Goal: Information Seeking & Learning: Learn about a topic

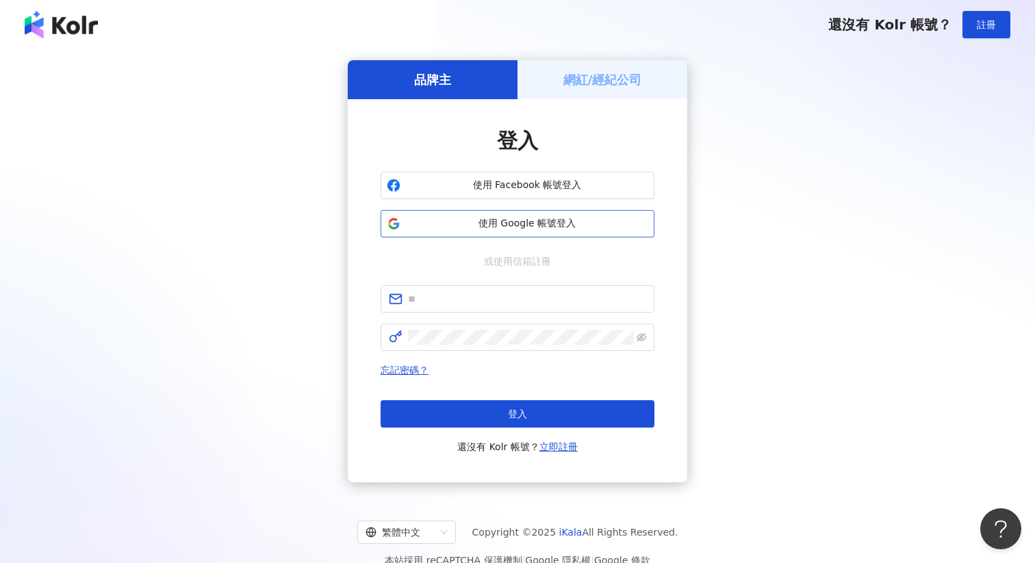
click at [526, 231] on button "使用 Google 帳號登入" at bounding box center [518, 223] width 274 height 27
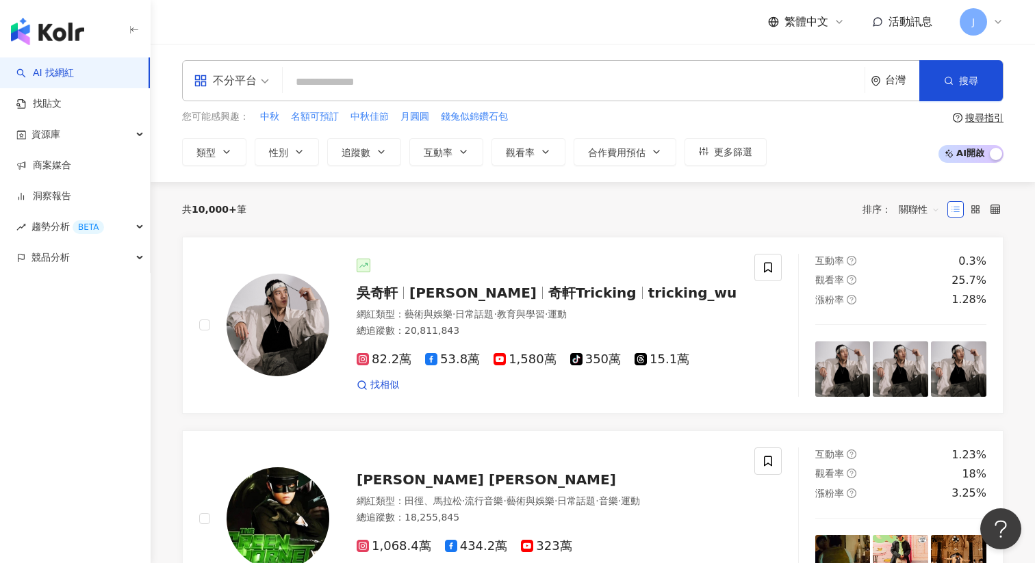
click at [988, 28] on div "J" at bounding box center [982, 21] width 44 height 27
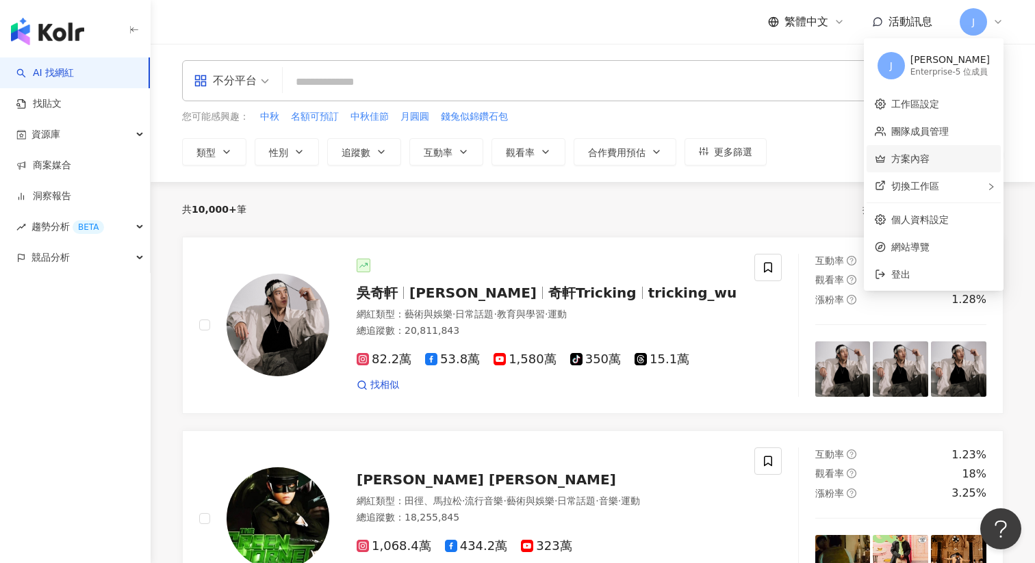
click at [929, 164] on link "方案內容" at bounding box center [910, 158] width 38 height 11
